Goal: Answer question/provide support: Share knowledge or assist other users

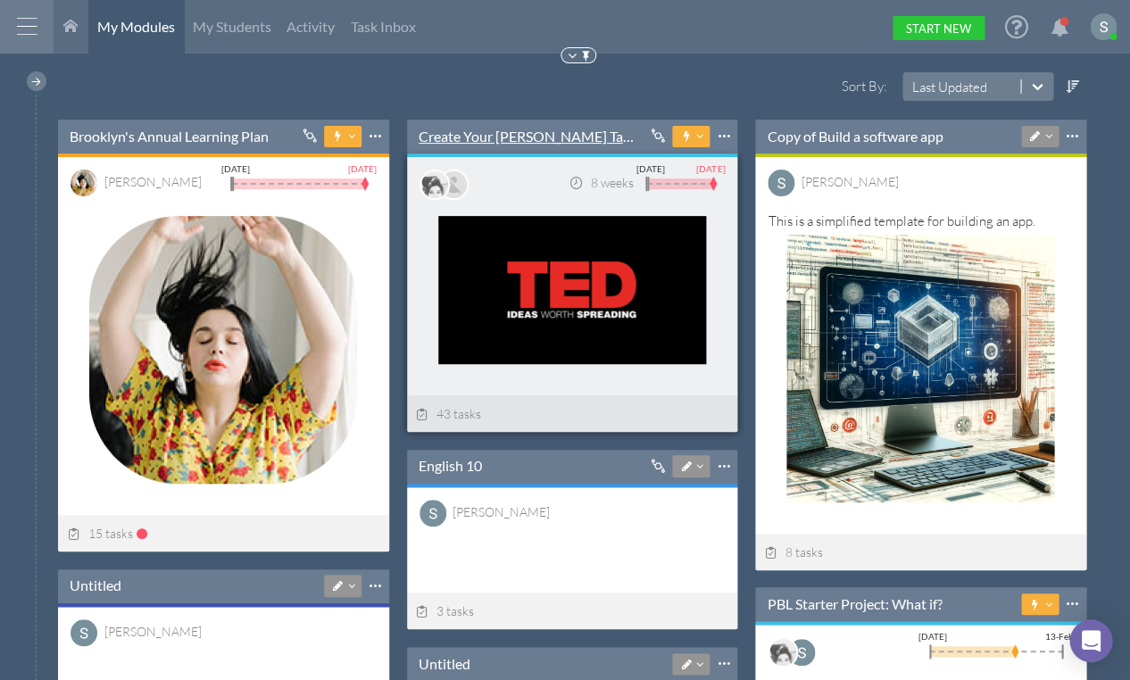
click at [483, 133] on link "Create Your [PERSON_NAME] Talk-----" at bounding box center [525, 137] width 215 height 20
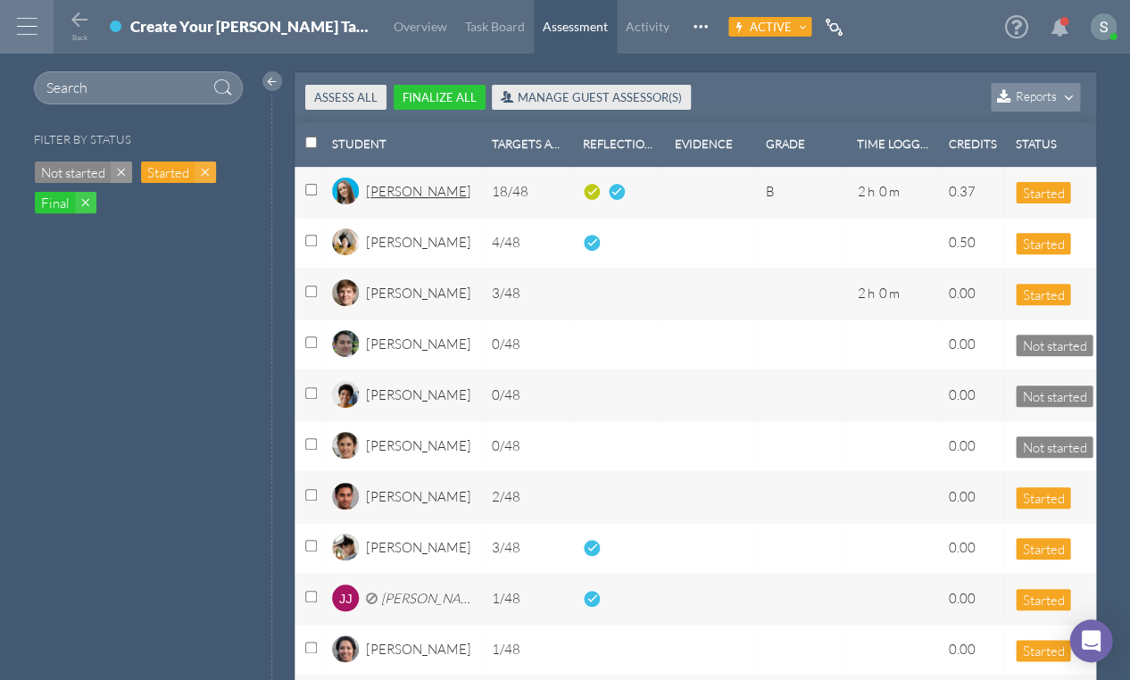
click at [396, 196] on div "[PERSON_NAME]" at bounding box center [418, 197] width 105 height 30
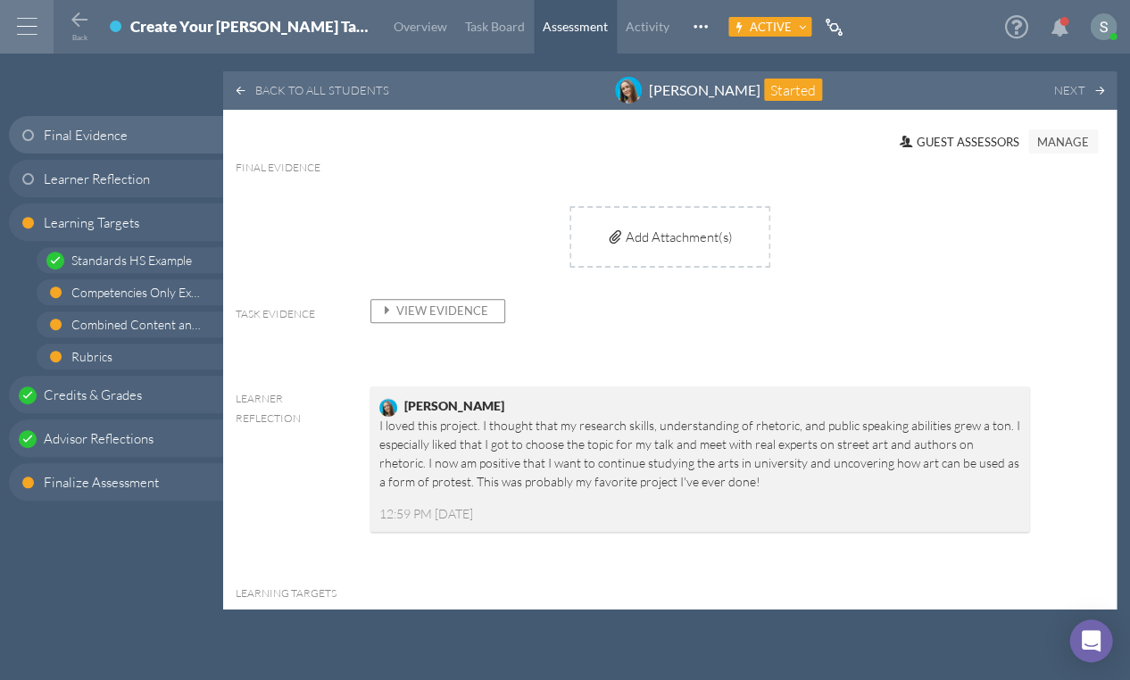
click at [447, 303] on span "View Evidence" at bounding box center [433, 310] width 110 height 14
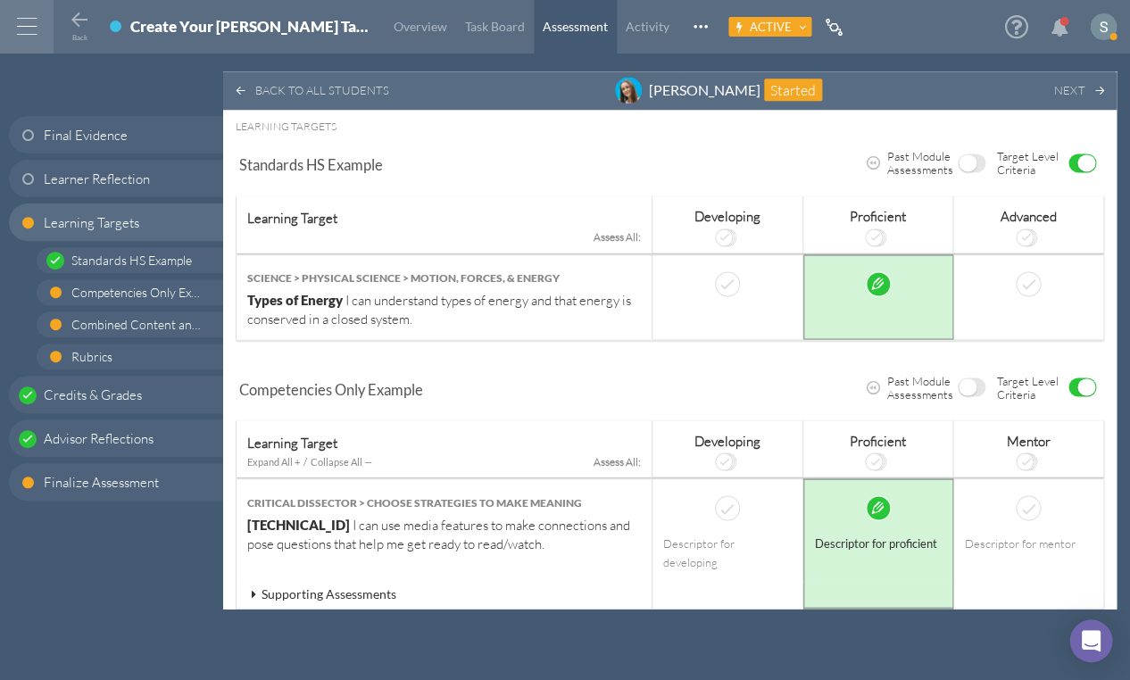
scroll to position [599, 0]
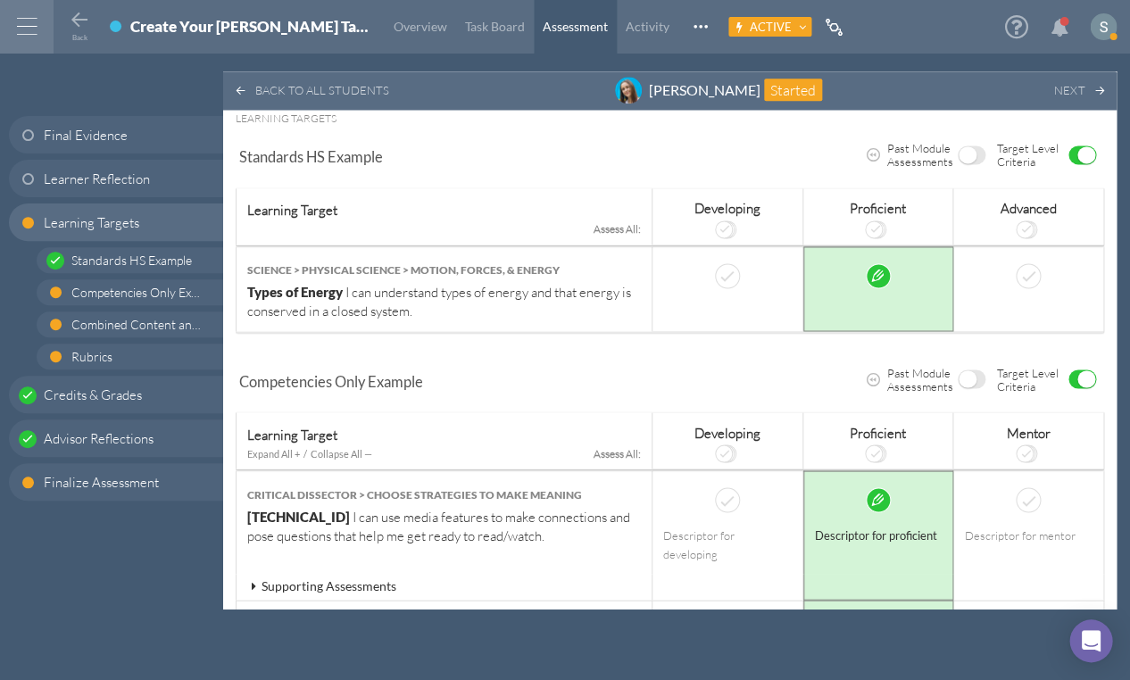
click at [958, 150] on span "OFF" at bounding box center [967, 154] width 18 height 17
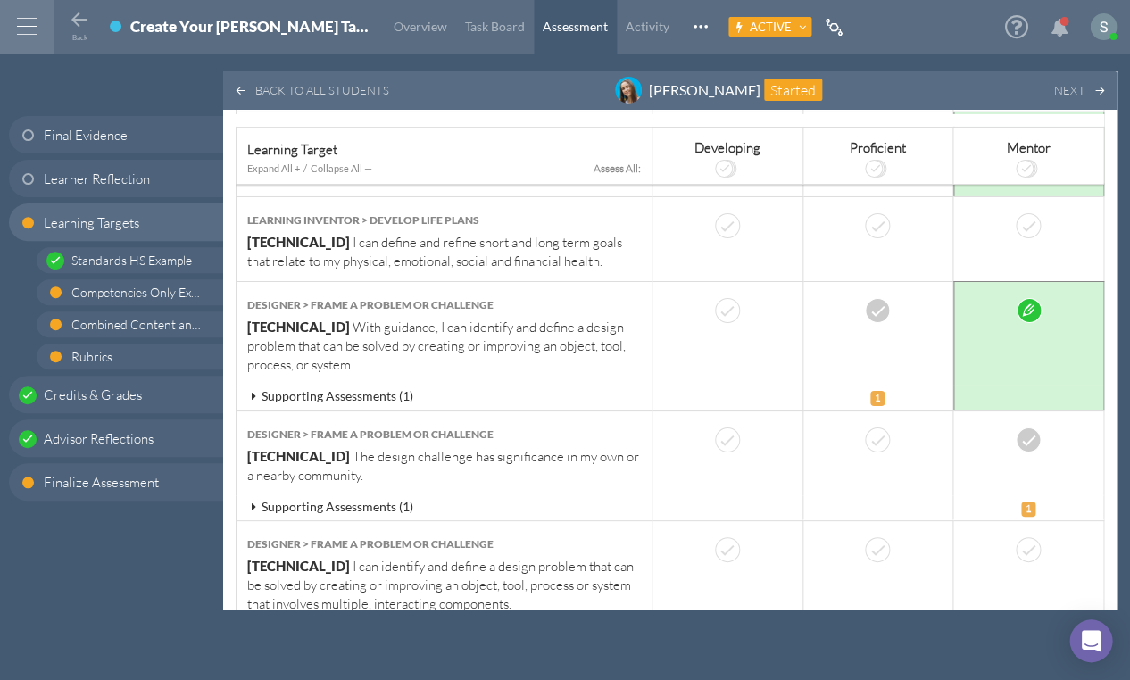
scroll to position [1508, 0]
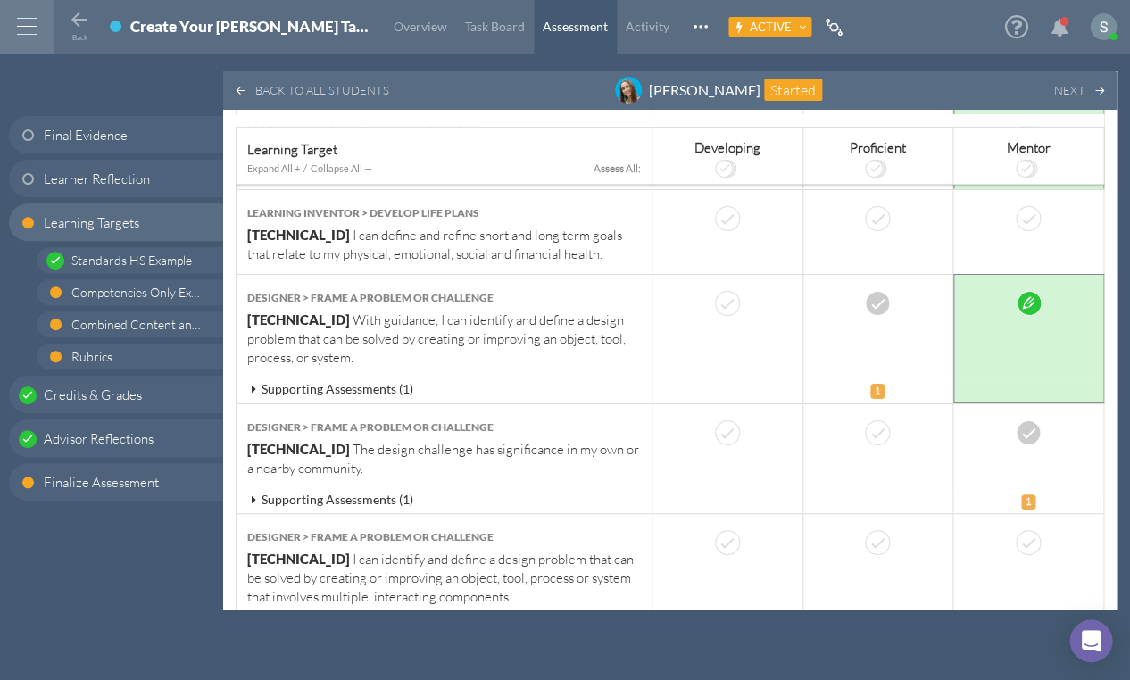
click at [249, 383] on icon at bounding box center [253, 389] width 16 height 12
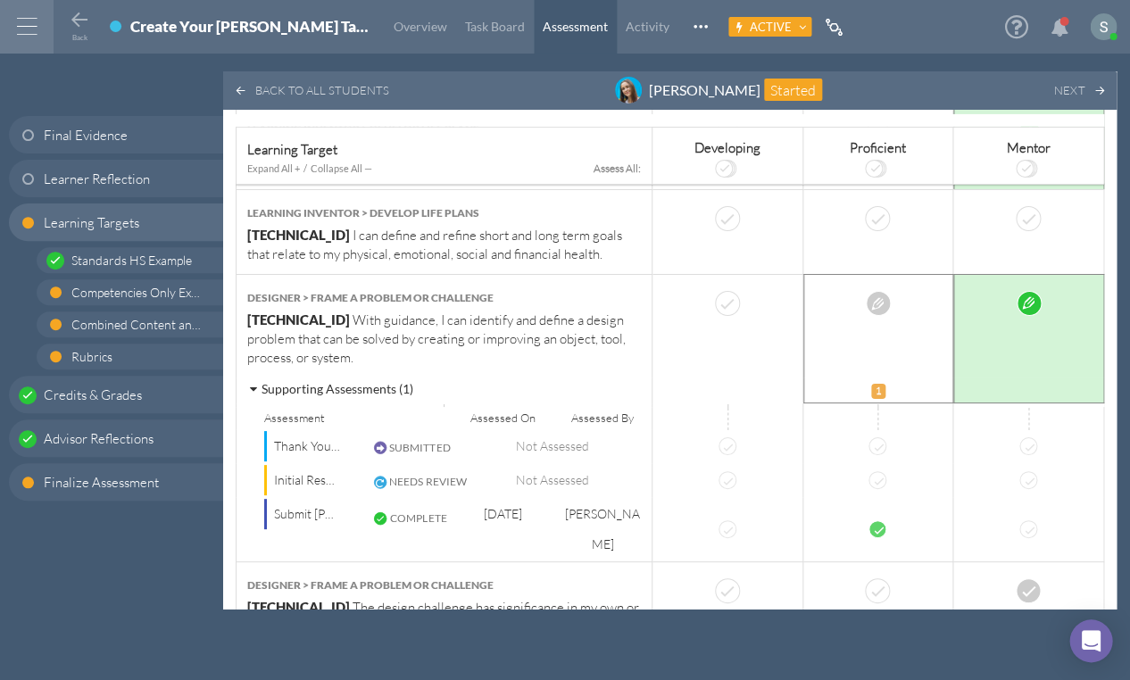
click at [874, 274] on td at bounding box center [878, 326] width 151 height 104
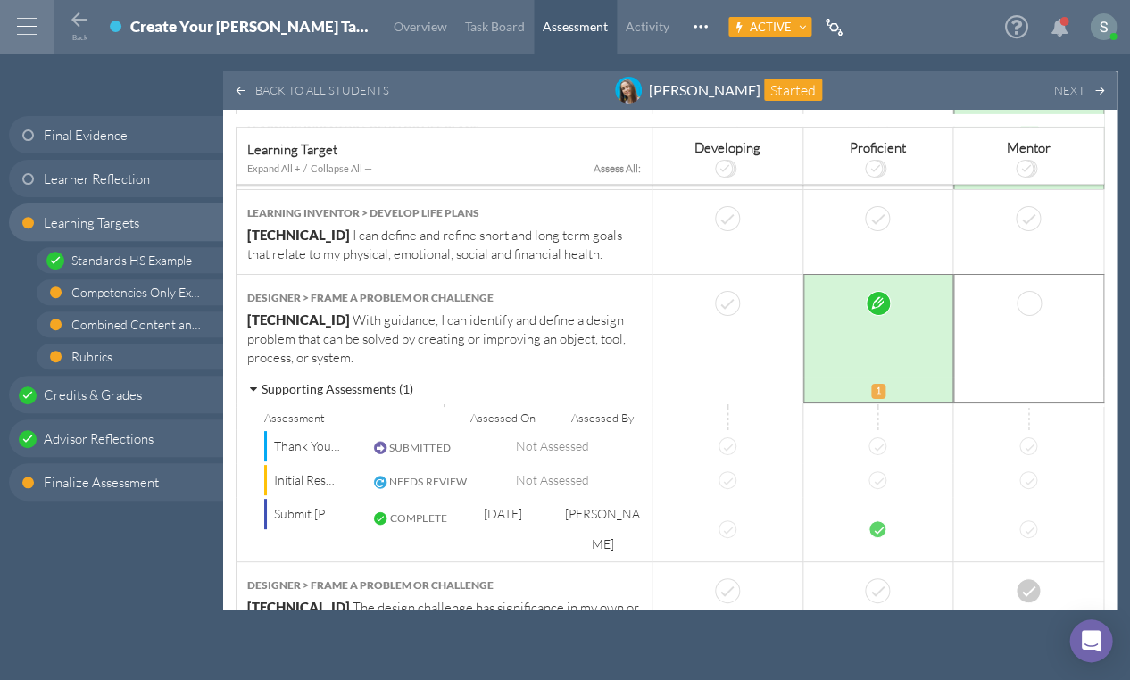
click at [1016, 291] on div at bounding box center [1028, 303] width 25 height 25
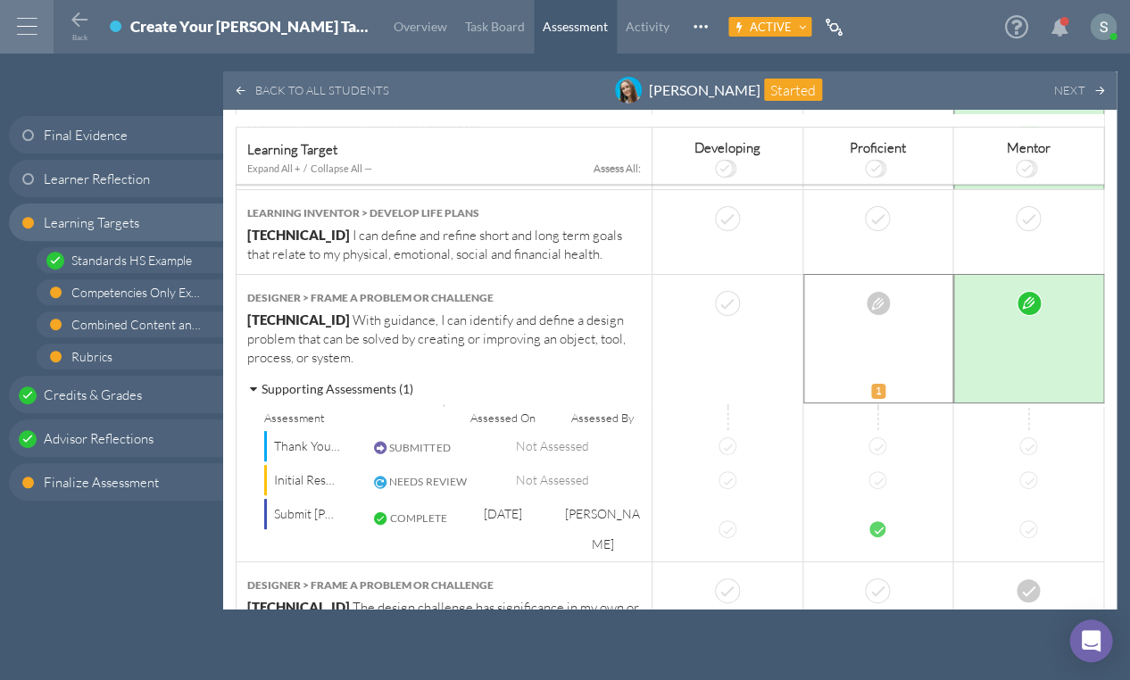
click at [862, 291] on div at bounding box center [879, 303] width 128 height 25
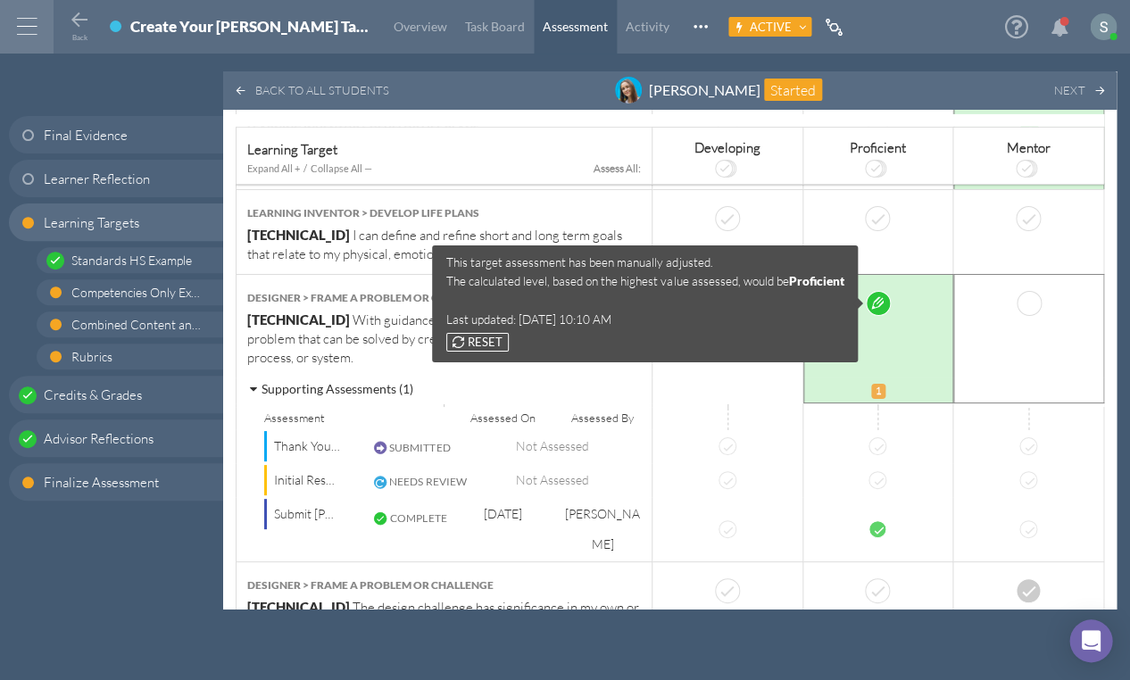
click at [969, 281] on td at bounding box center [1028, 326] width 151 height 104
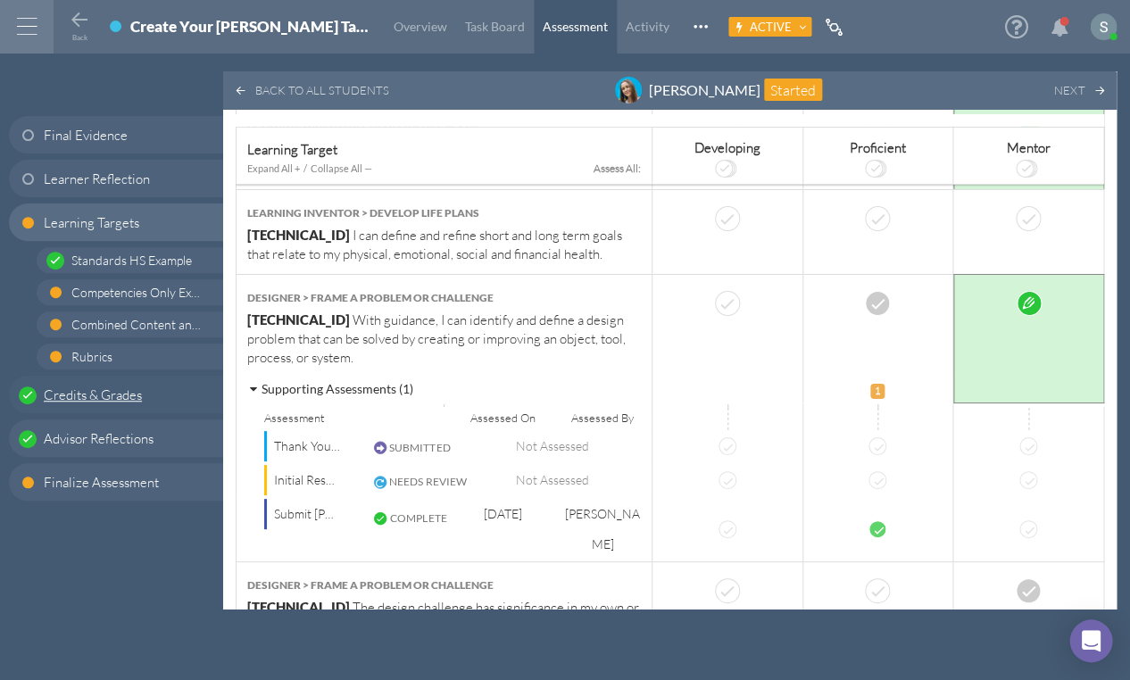
click at [120, 396] on span "Credits & Grades" at bounding box center [93, 394] width 98 height 19
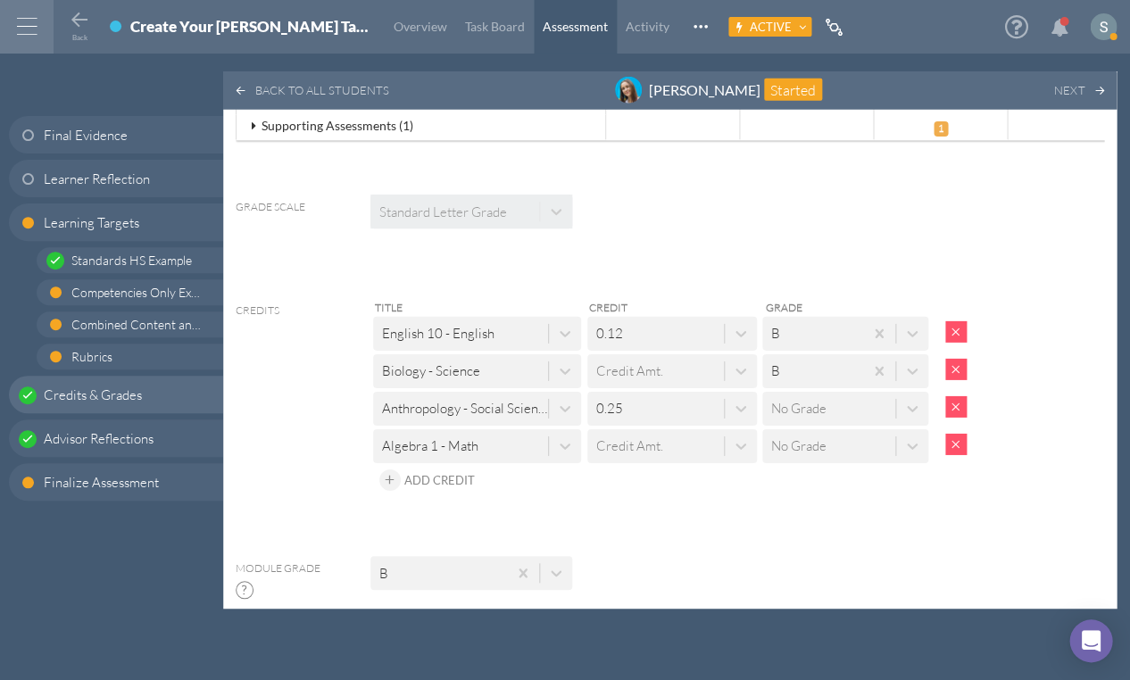
scroll to position [7813, 0]
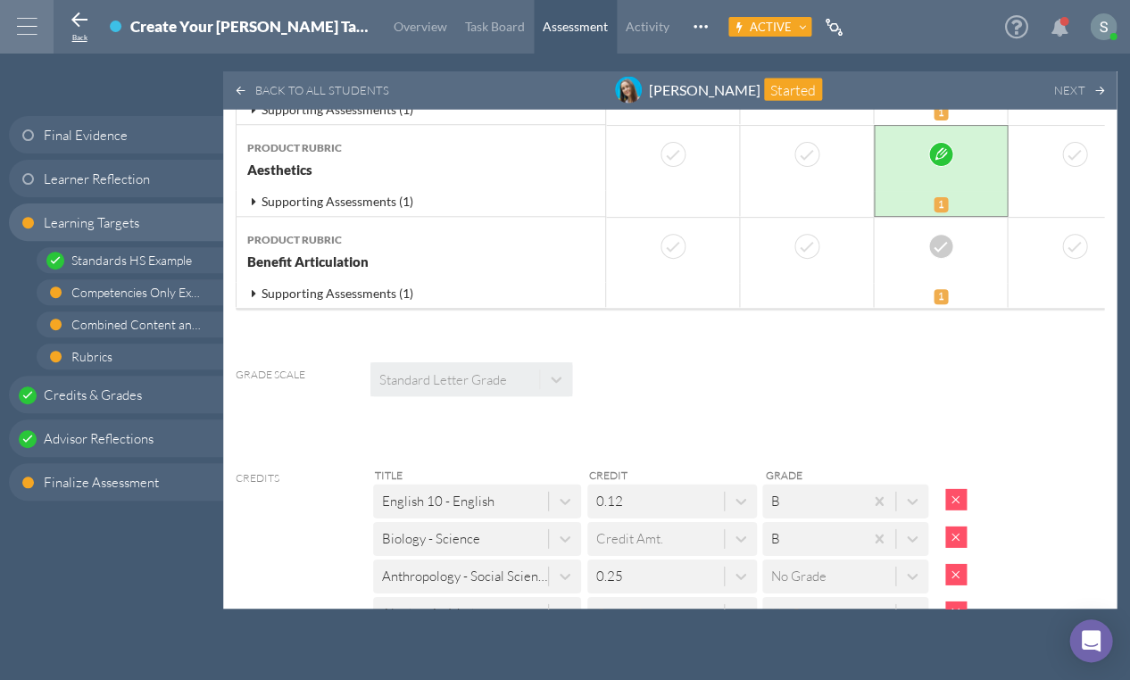
click at [77, 21] on icon at bounding box center [79, 20] width 21 height 21
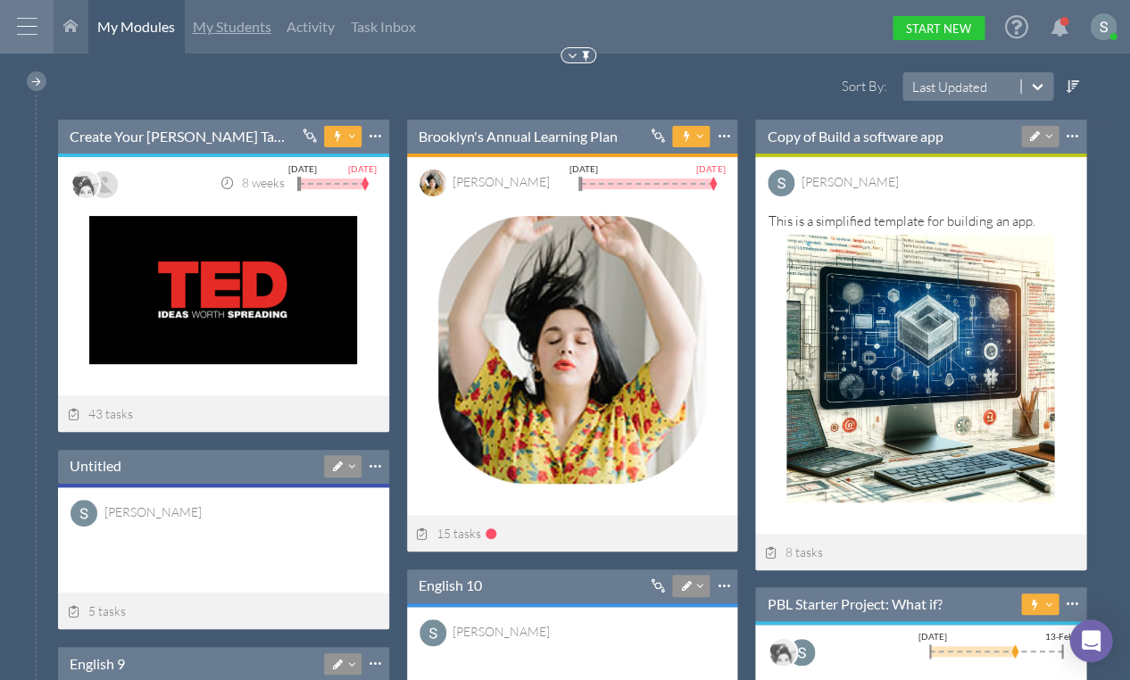
scroll to position [180, 329]
click at [230, 28] on span "My Students" at bounding box center [232, 26] width 79 height 17
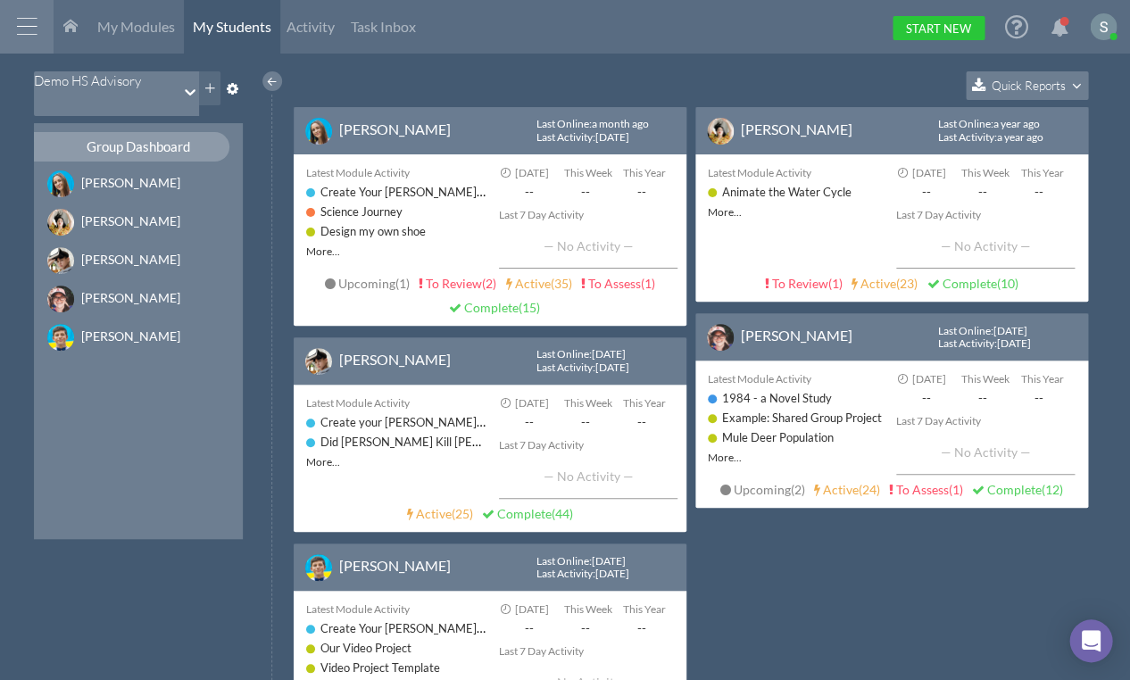
click at [185, 89] on icon at bounding box center [190, 92] width 11 height 6
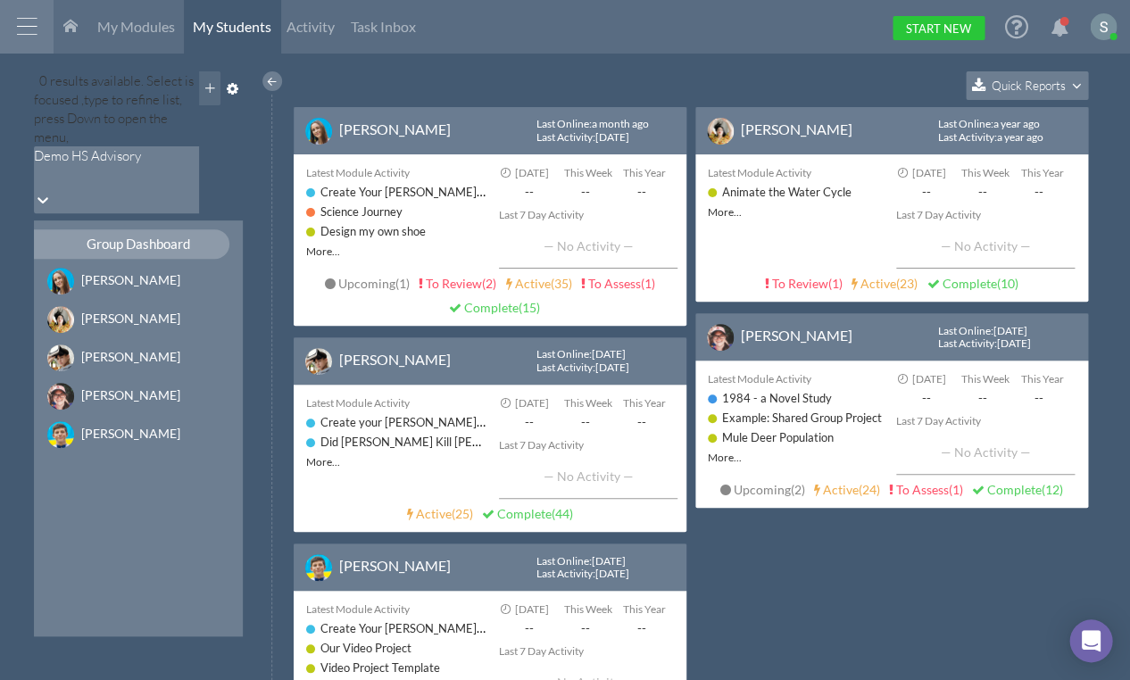
click at [48, 197] on icon at bounding box center [42, 200] width 11 height 6
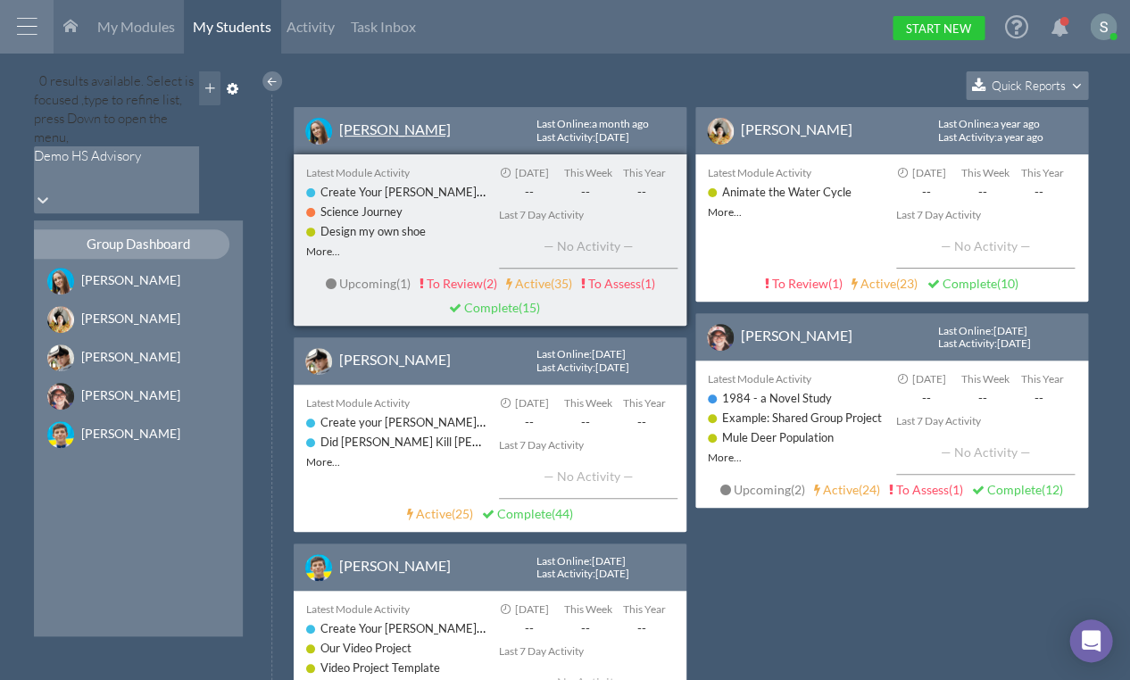
click at [387, 126] on link "[PERSON_NAME]" at bounding box center [395, 128] width 112 height 17
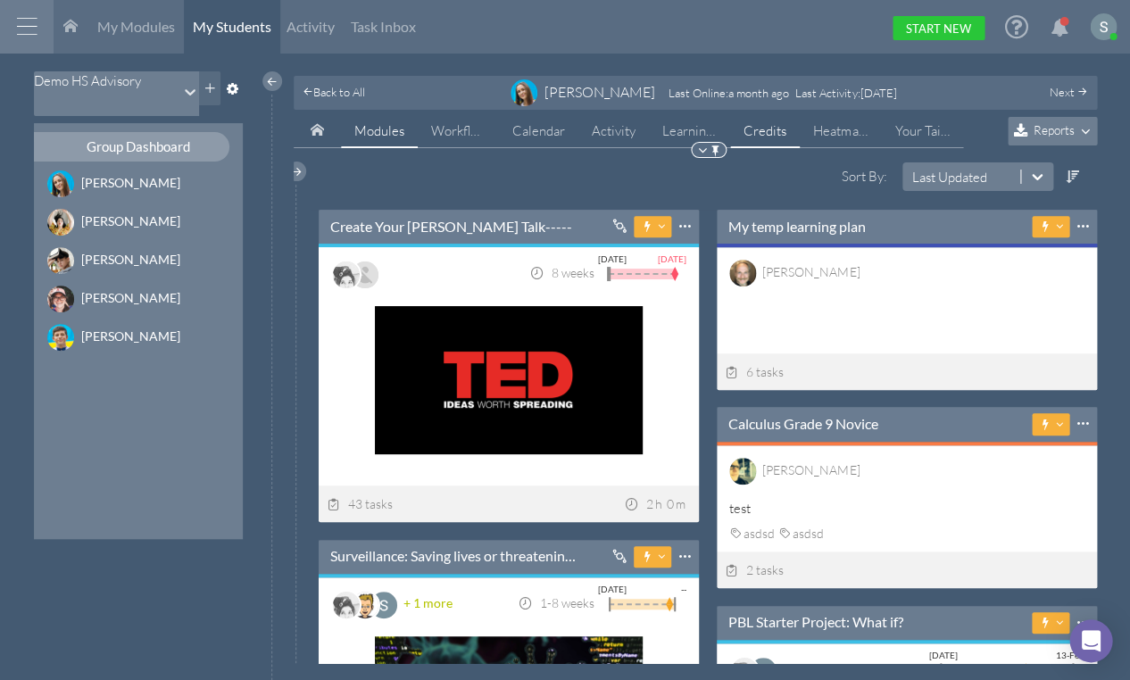
click at [764, 132] on link "Credits" at bounding box center [765, 131] width 70 height 34
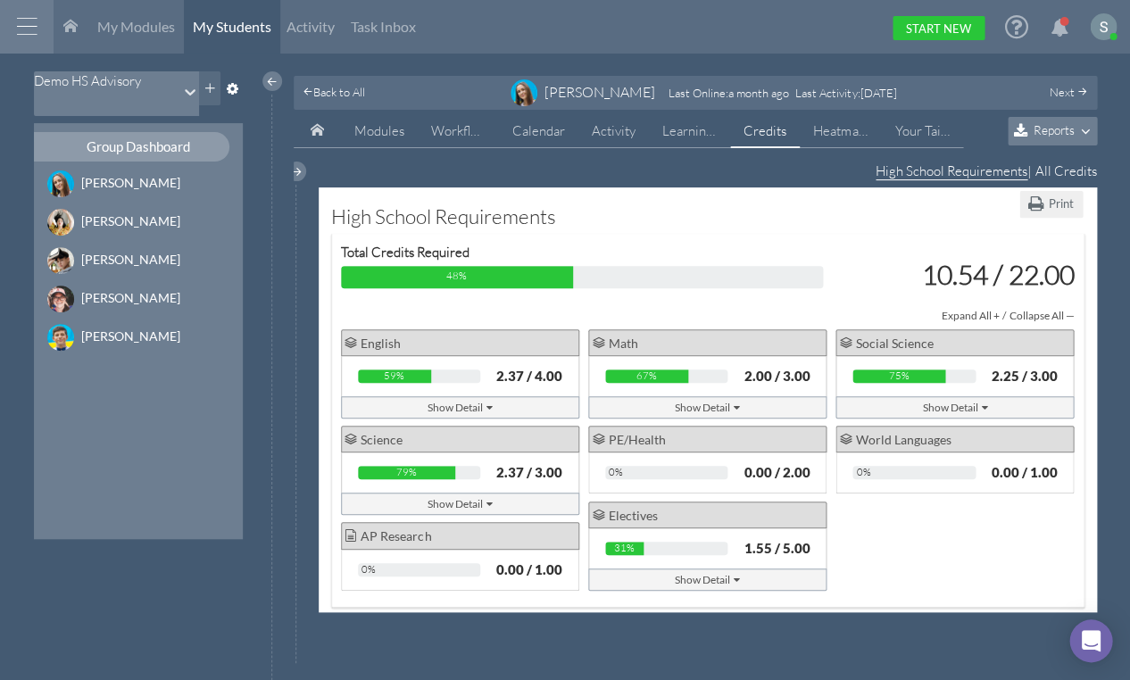
click at [706, 407] on div "Show Detail" at bounding box center [707, 407] width 65 height 19
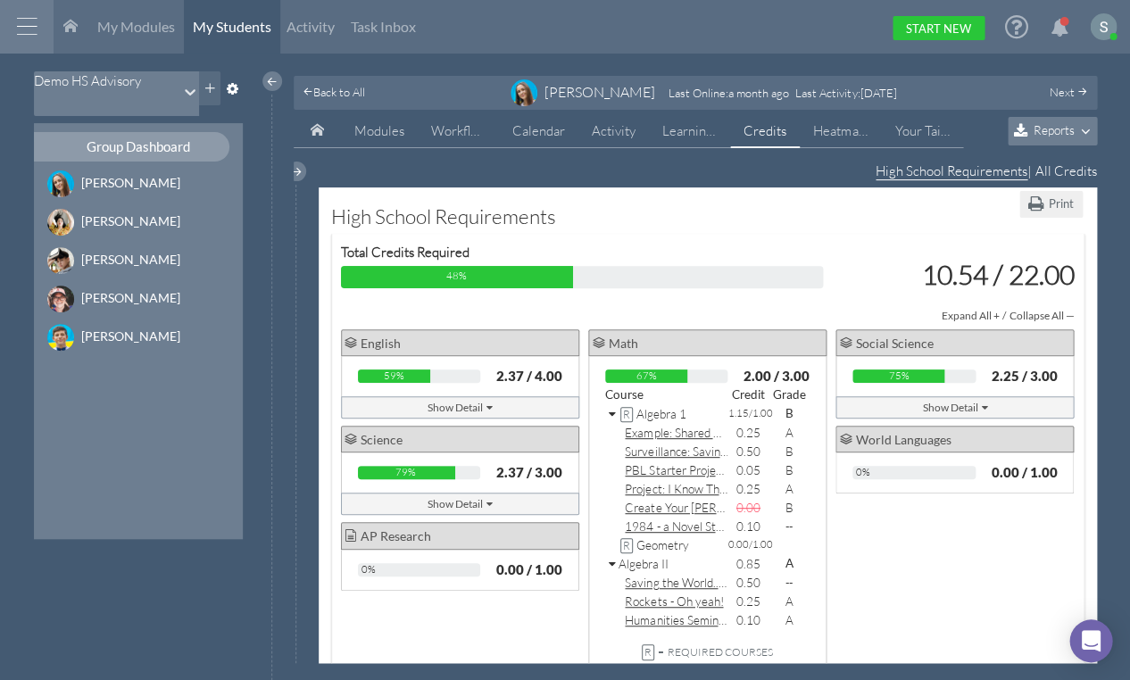
click at [609, 409] on icon at bounding box center [614, 415] width 10 height 12
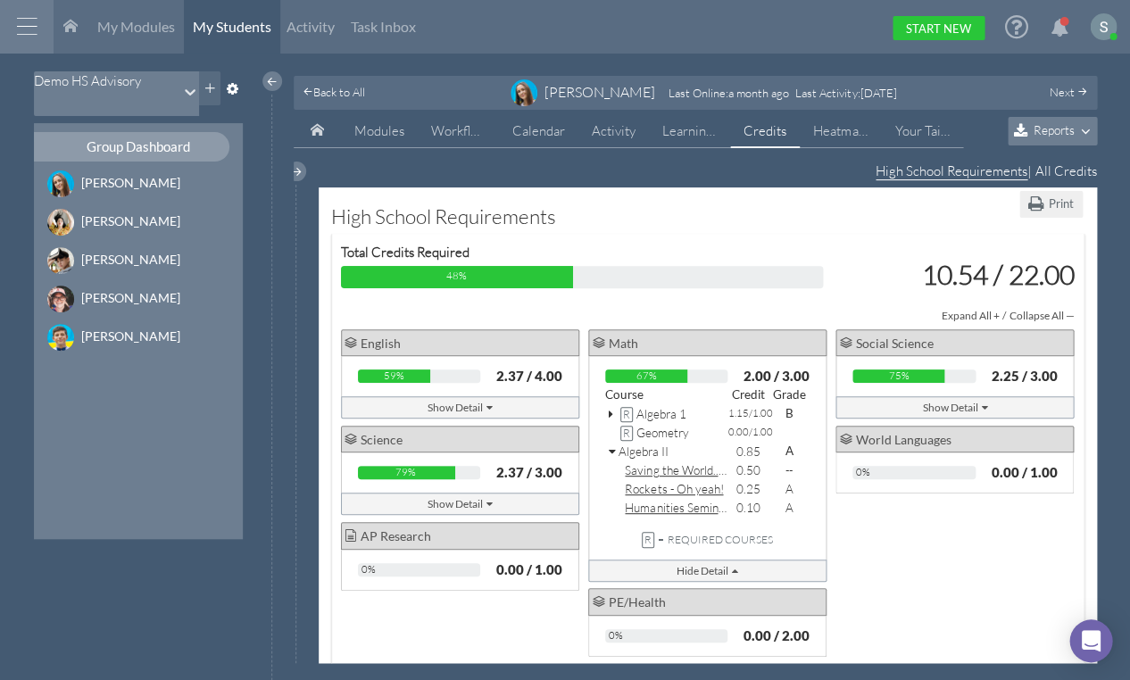
click at [611, 446] on icon at bounding box center [614, 452] width 10 height 12
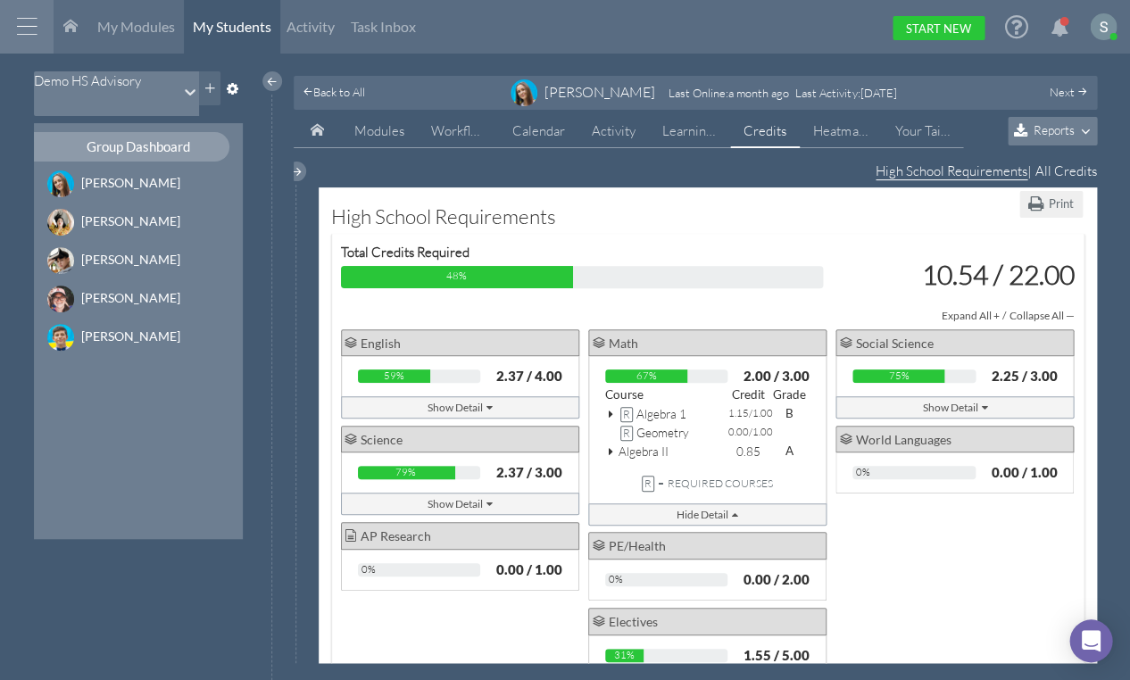
click at [448, 403] on div "Show Detail" at bounding box center [459, 407] width 65 height 19
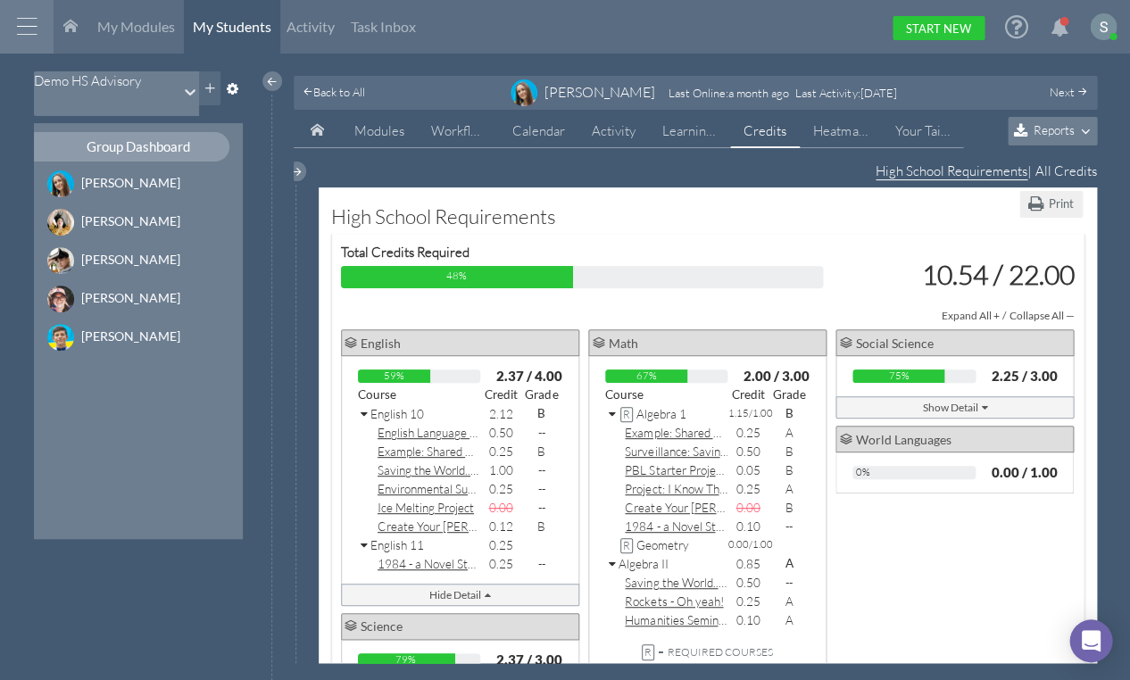
click at [363, 409] on icon at bounding box center [365, 415] width 10 height 12
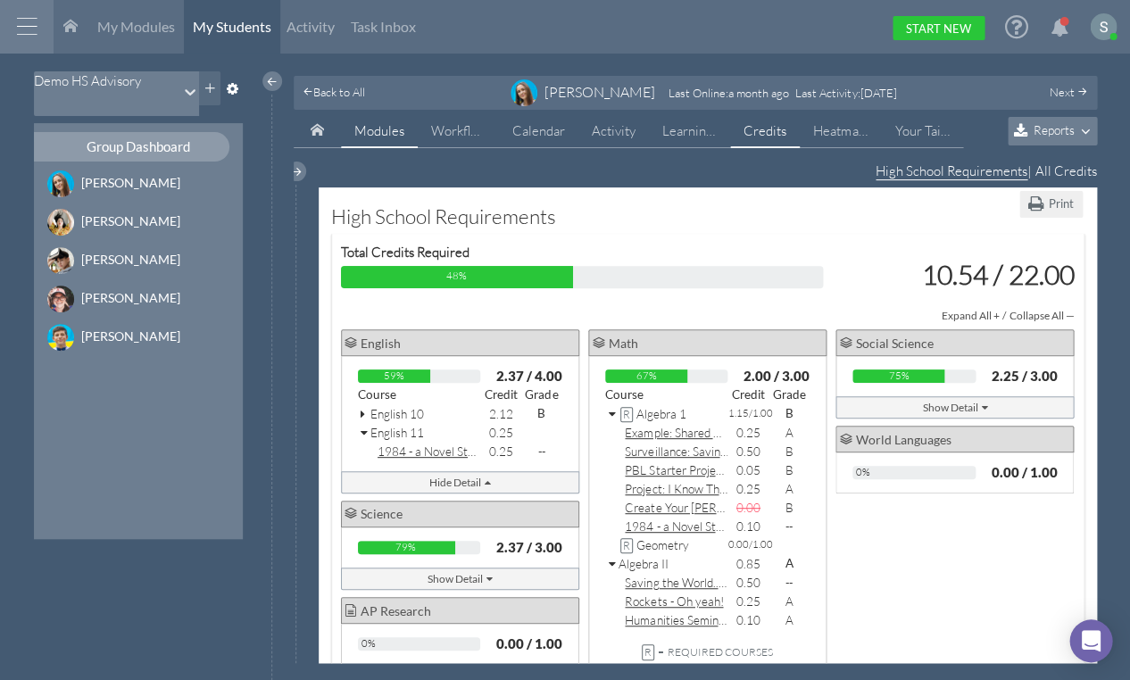
click at [379, 140] on link "Modules" at bounding box center [379, 131] width 77 height 34
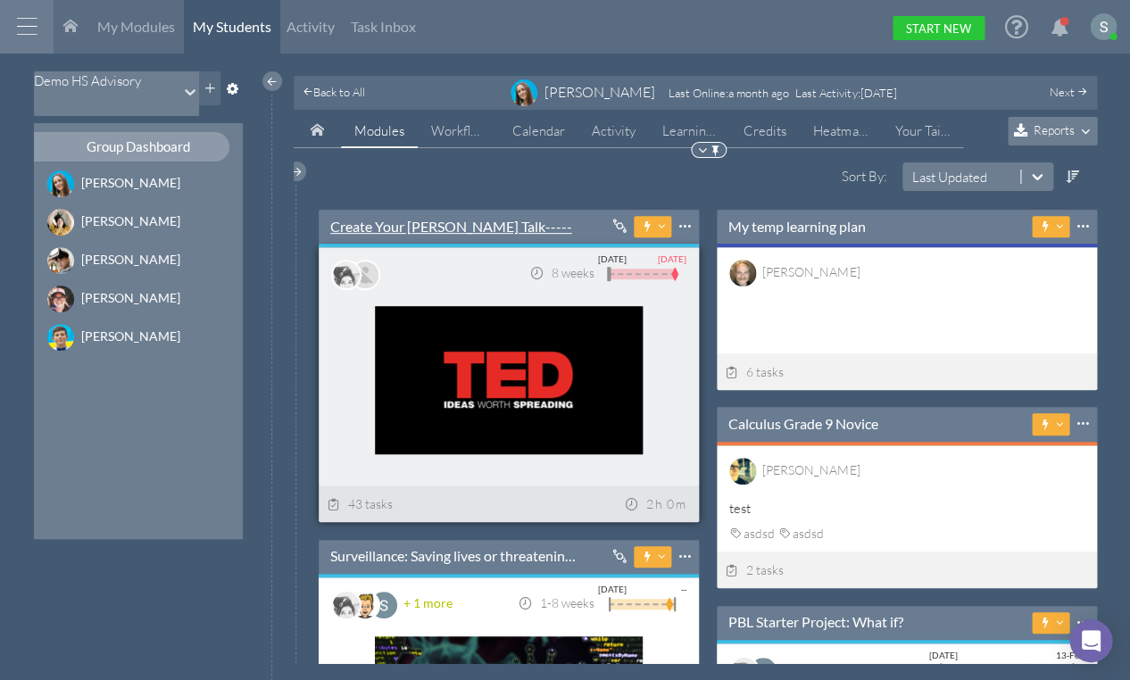
click at [375, 229] on link "Create Your [PERSON_NAME] Talk-----" at bounding box center [451, 227] width 242 height 20
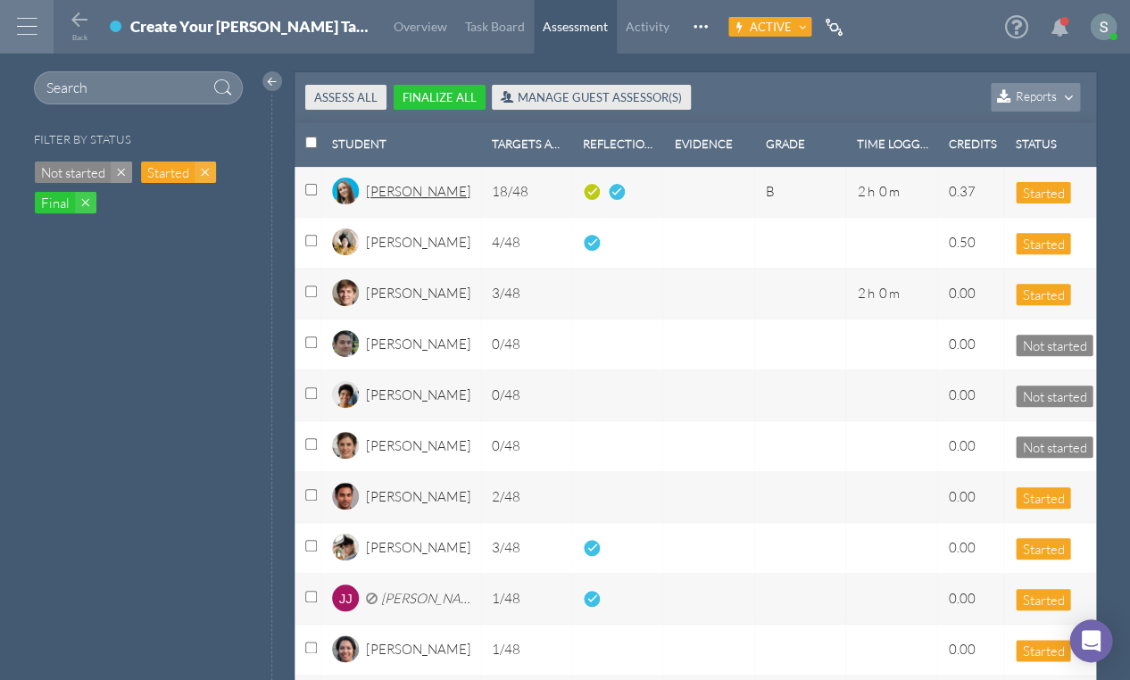
click at [392, 185] on div "[PERSON_NAME]" at bounding box center [418, 197] width 105 height 30
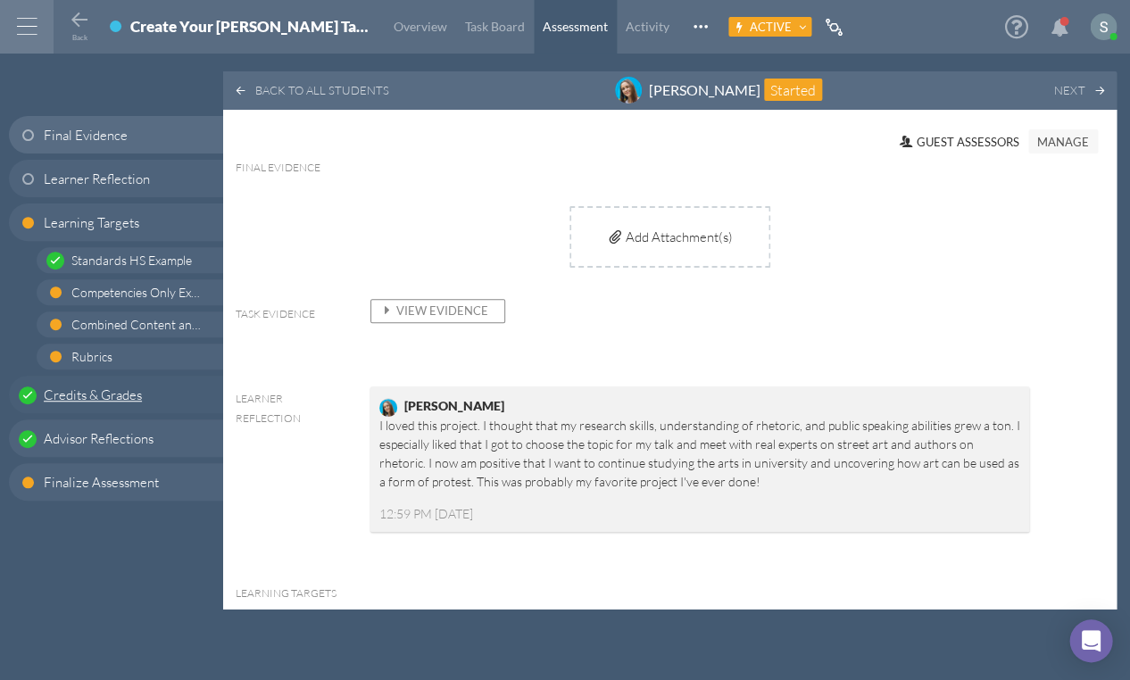
click at [100, 398] on span "Credits & Grades" at bounding box center [93, 394] width 98 height 19
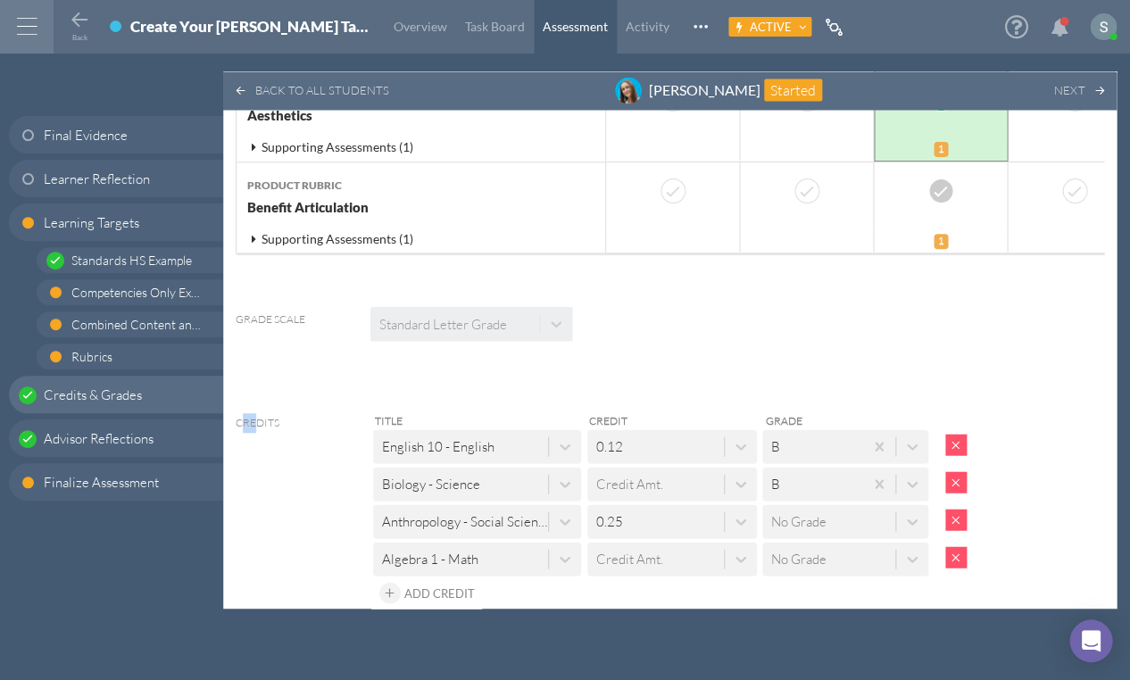
drag, startPoint x: 244, startPoint y: 223, endPoint x: 317, endPoint y: 273, distance: 87.9
click at [255, 413] on label "Credits" at bounding box center [258, 423] width 44 height 20
click at [428, 423] on div "Grade Scale Standard Letter Grade Credits Title Credit Grade English 10 - Engli…" at bounding box center [670, 495] width 868 height 434
click at [437, 585] on span "Add Credit" at bounding box center [438, 592] width 70 height 14
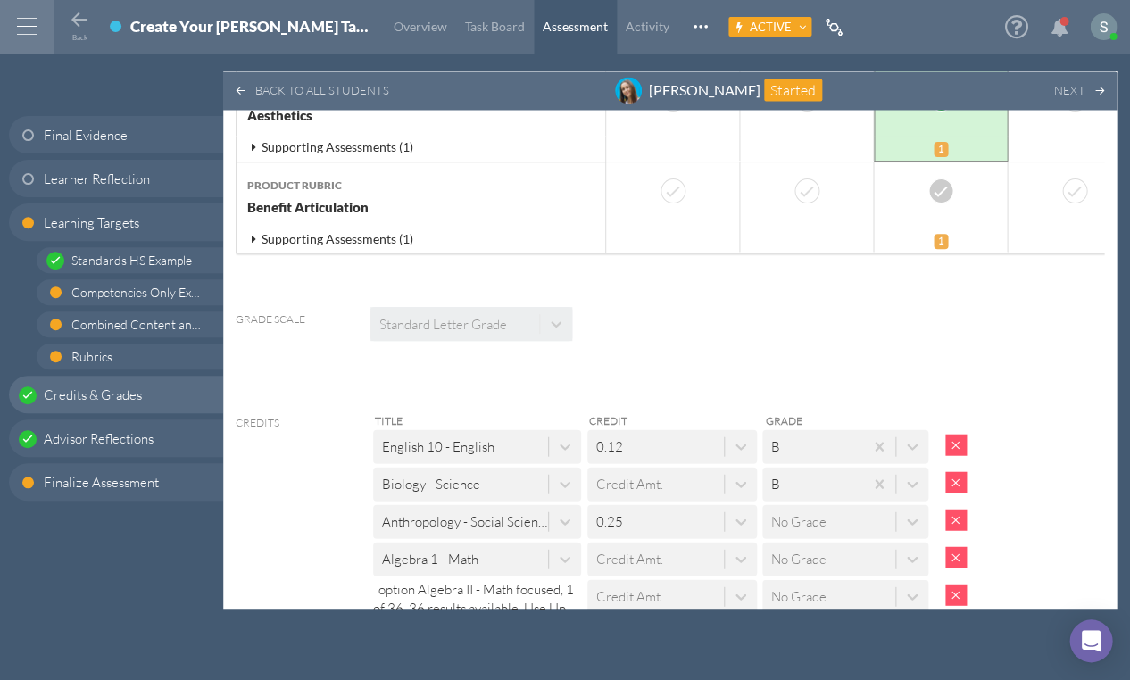
click at [611, 446] on div "Title Credit Grade English 10 - English 0.12 B Biology - Science Credit Amt. B …" at bounding box center [699, 528] width 659 height 236
click at [666, 581] on div "Credit Amt." at bounding box center [655, 595] width 137 height 29
type input ".05"
click at [837, 434] on div "Title Credit Grade English 10 - English 0.12 B Biology - Science Credit Amt. B …" at bounding box center [699, 528] width 659 height 236
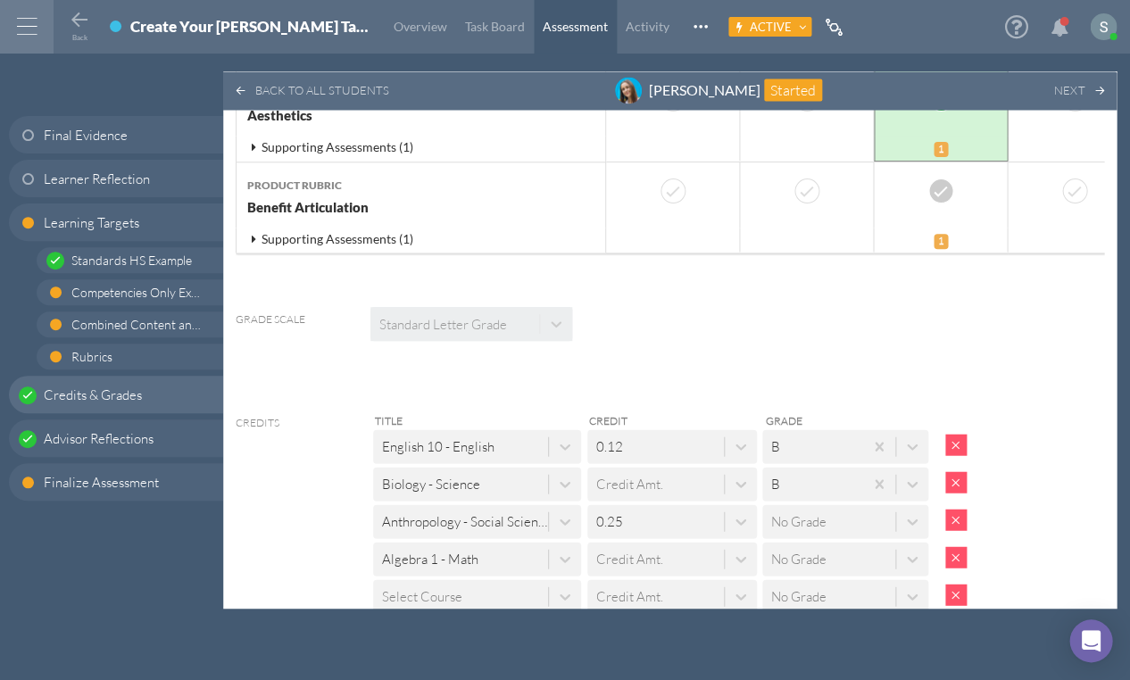
click at [829, 581] on div "No Grade" at bounding box center [828, 595] width 133 height 29
click at [981, 471] on div "Grade Scale Standard Letter Grade Credits Title Credit Grade English 10 - Engli…" at bounding box center [670, 513] width 868 height 471
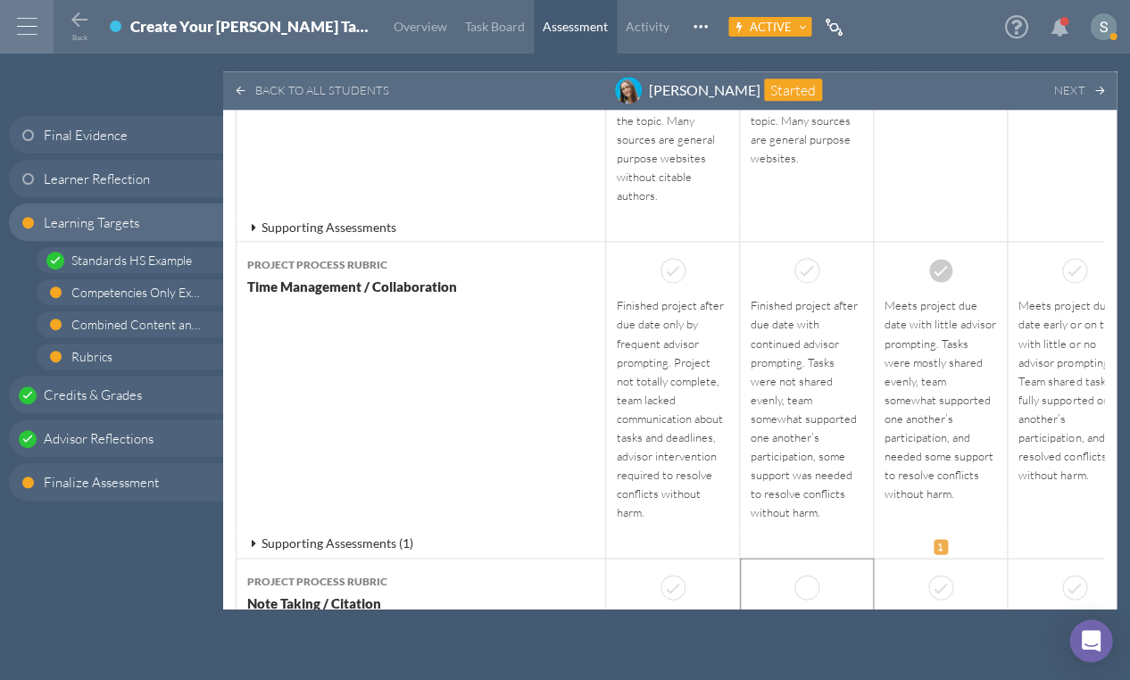
scroll to position [5279, 0]
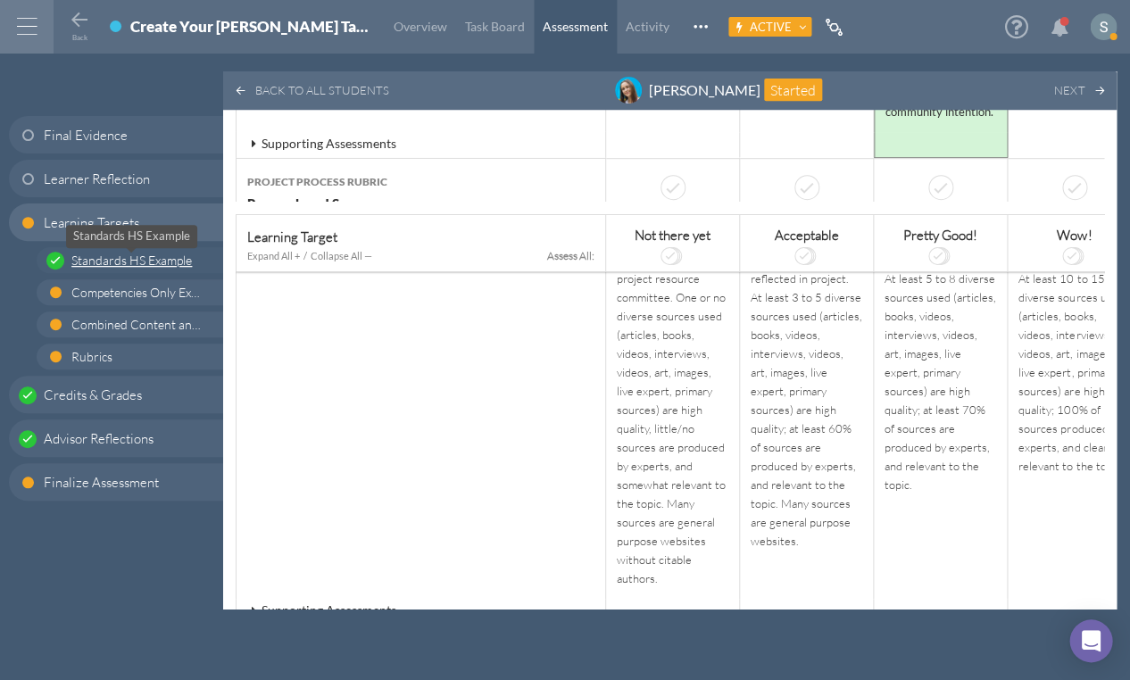
click at [154, 261] on span "Standards HS Example" at bounding box center [131, 260] width 120 height 15
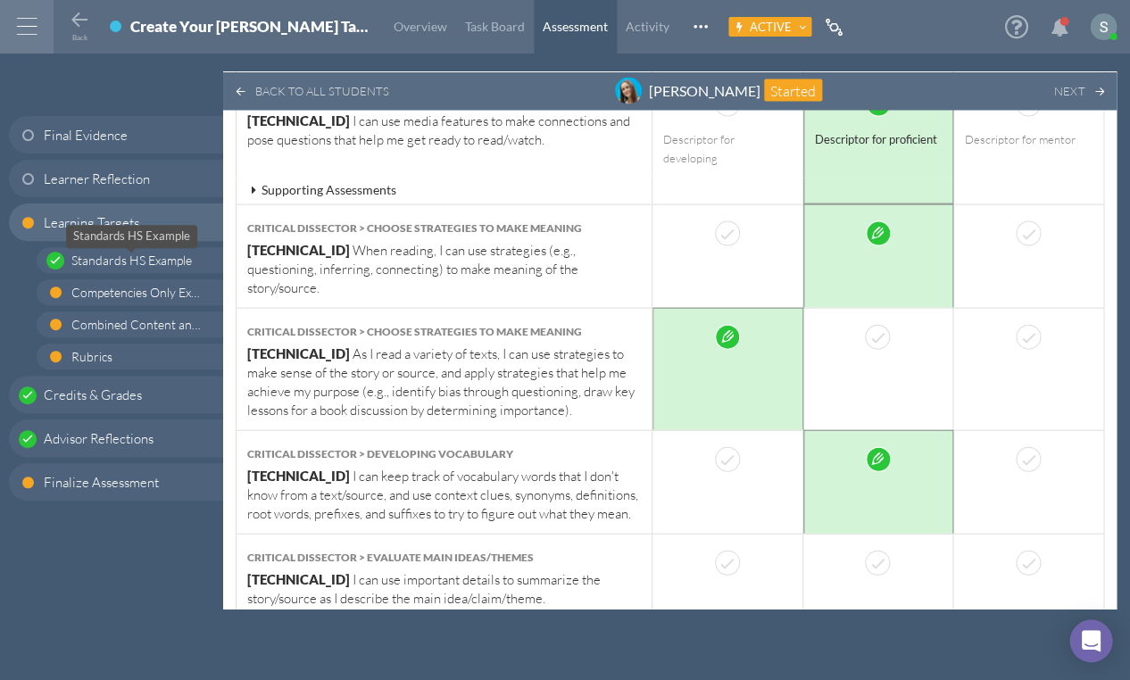
scroll to position [485, 0]
